Goal: Use online tool/utility: Utilize a website feature to perform a specific function

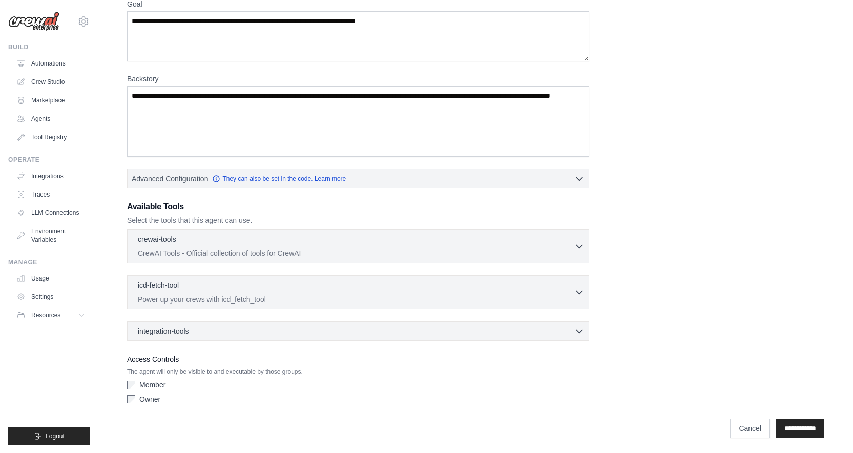
scroll to position [96, 0]
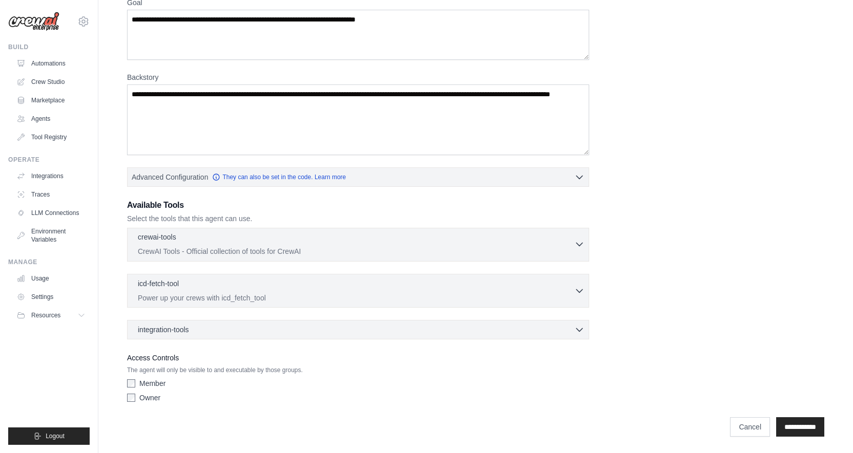
click at [576, 240] on icon "button" at bounding box center [579, 244] width 10 height 10
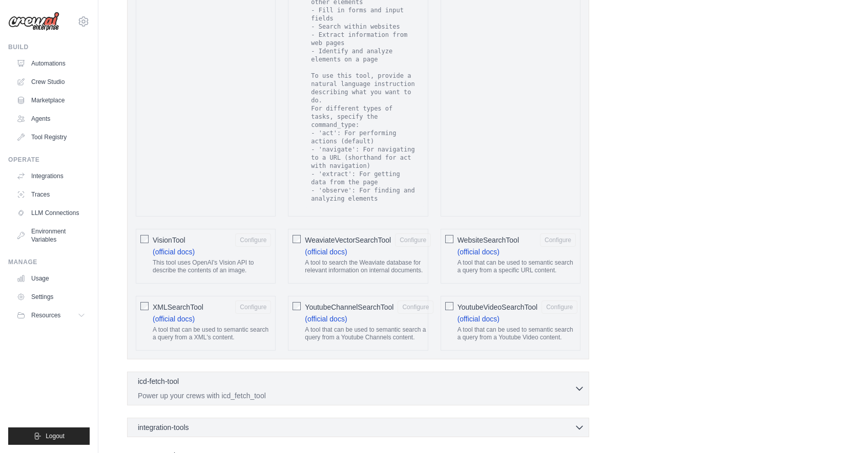
scroll to position [1919, 0]
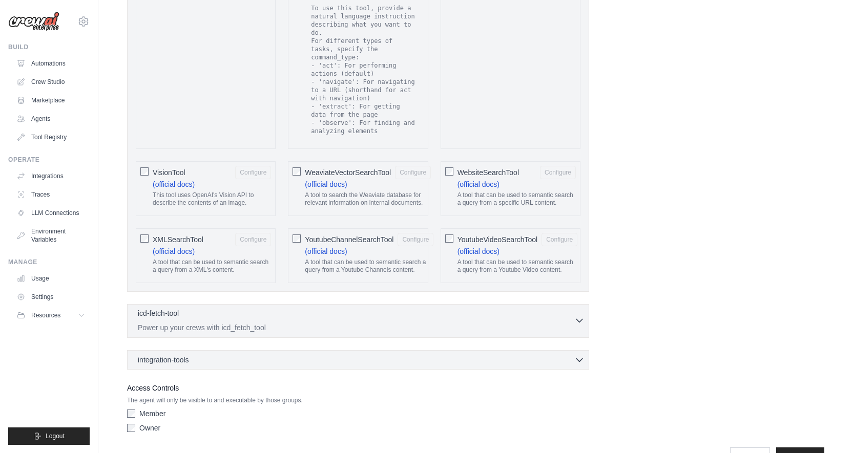
click at [533, 310] on div "icd-fetch-tool 0 selected" at bounding box center [356, 314] width 436 height 12
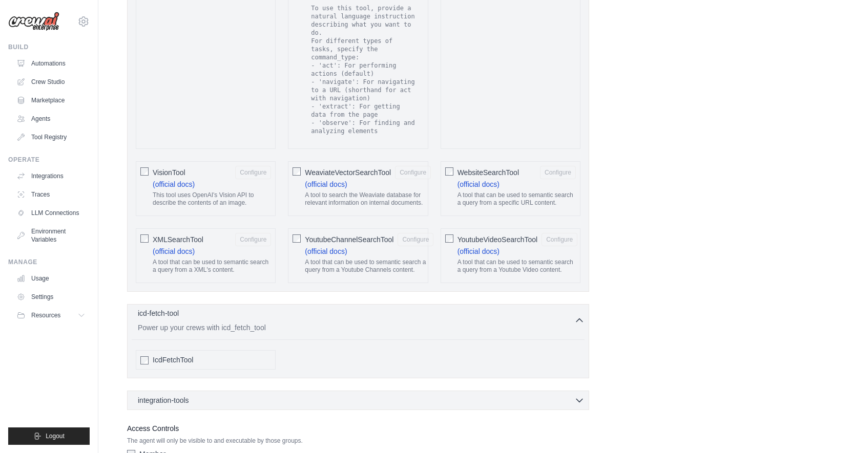
click at [533, 310] on div "icd-fetch-tool 0 selected" at bounding box center [356, 314] width 436 height 12
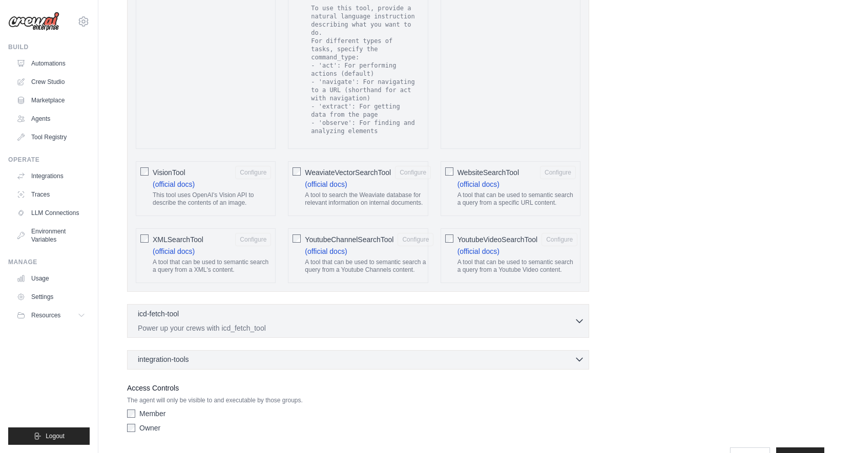
click at [523, 354] on div "integration-tools 0 selected" at bounding box center [361, 359] width 447 height 10
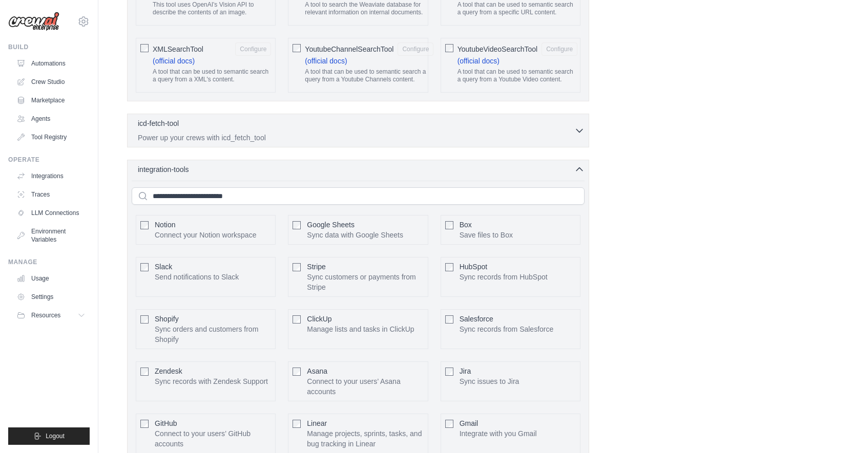
scroll to position [2119, 0]
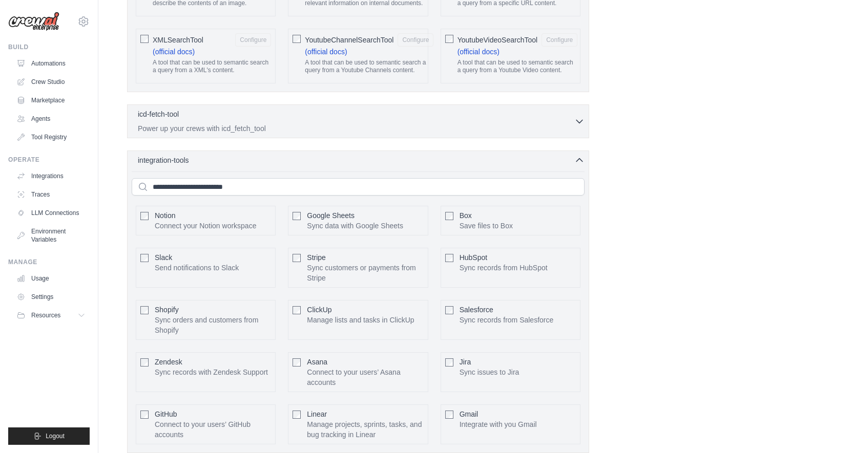
click at [398, 221] on p "Sync data with Google Sheets" at bounding box center [355, 226] width 96 height 10
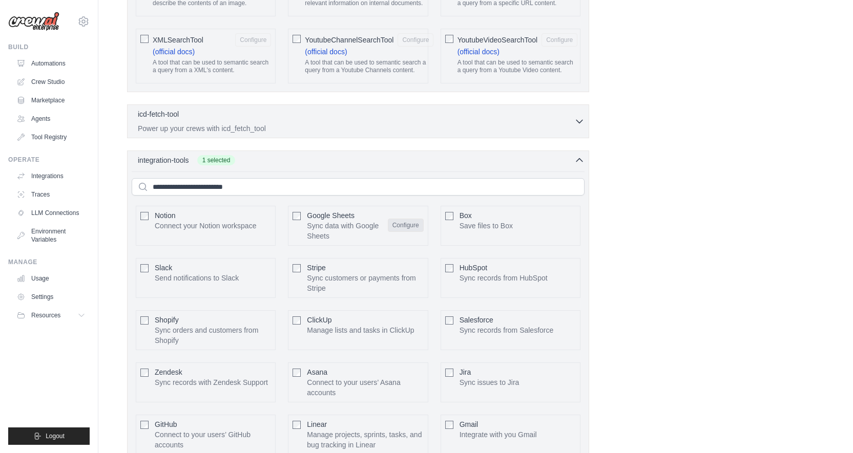
click at [413, 220] on button "Configure" at bounding box center [406, 225] width 36 height 13
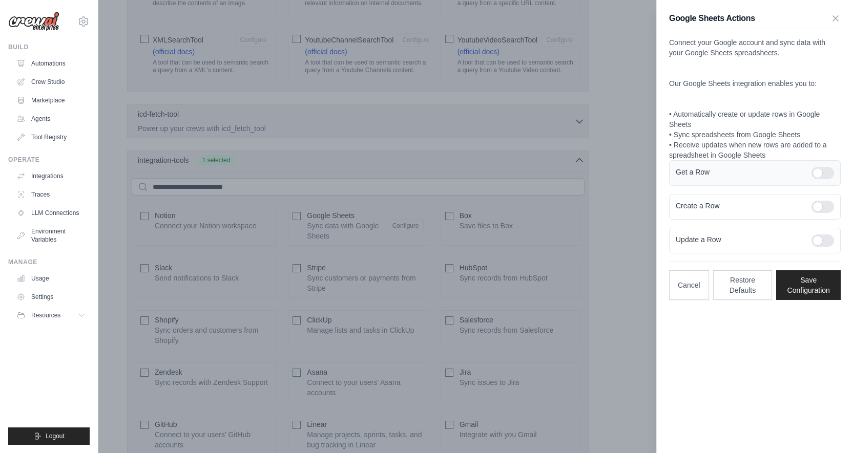
click at [818, 175] on div at bounding box center [822, 173] width 23 height 12
click at [816, 294] on button "Save Configuration" at bounding box center [808, 285] width 65 height 30
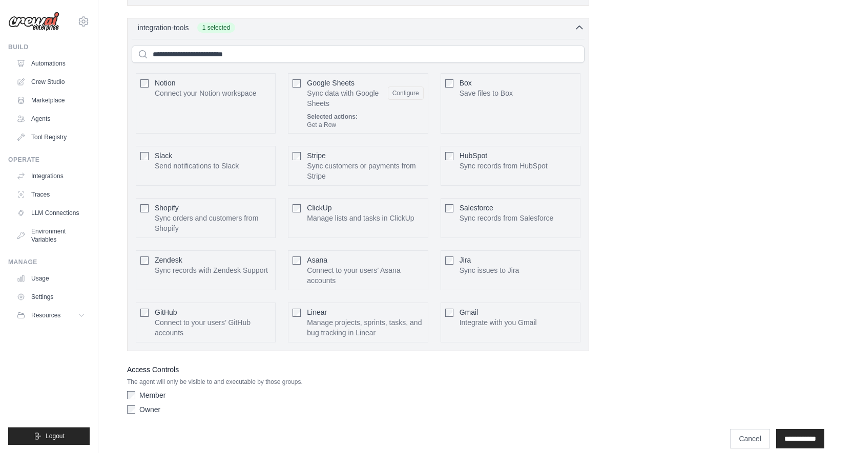
scroll to position [2255, 0]
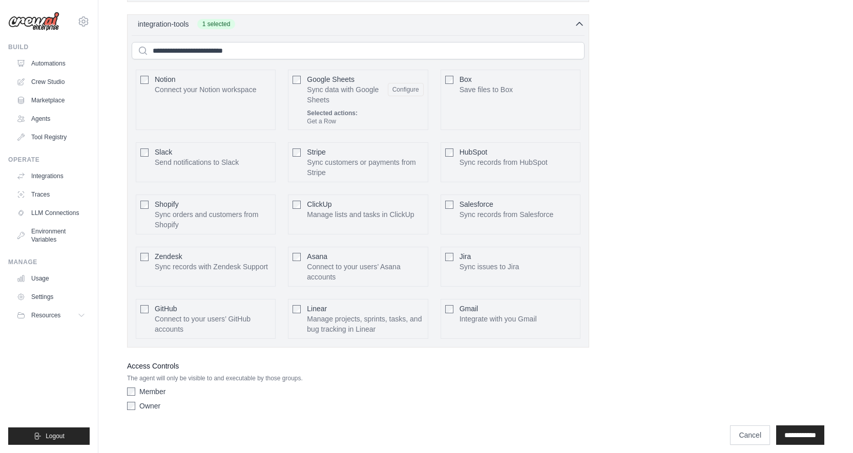
click at [152, 387] on label "Member" at bounding box center [152, 392] width 26 height 10
click at [139, 401] on label "Owner" at bounding box center [149, 406] width 21 height 10
click at [139, 401] on div "Owner" at bounding box center [358, 406] width 462 height 10
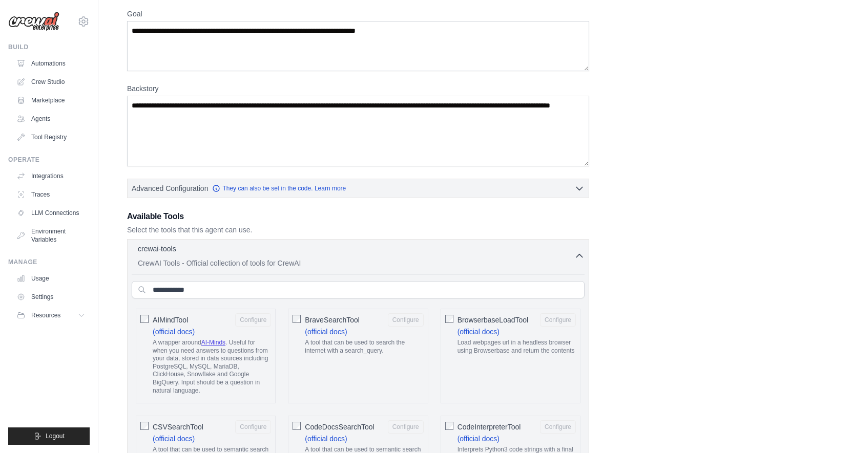
scroll to position [0, 0]
